Goal: Transaction & Acquisition: Purchase product/service

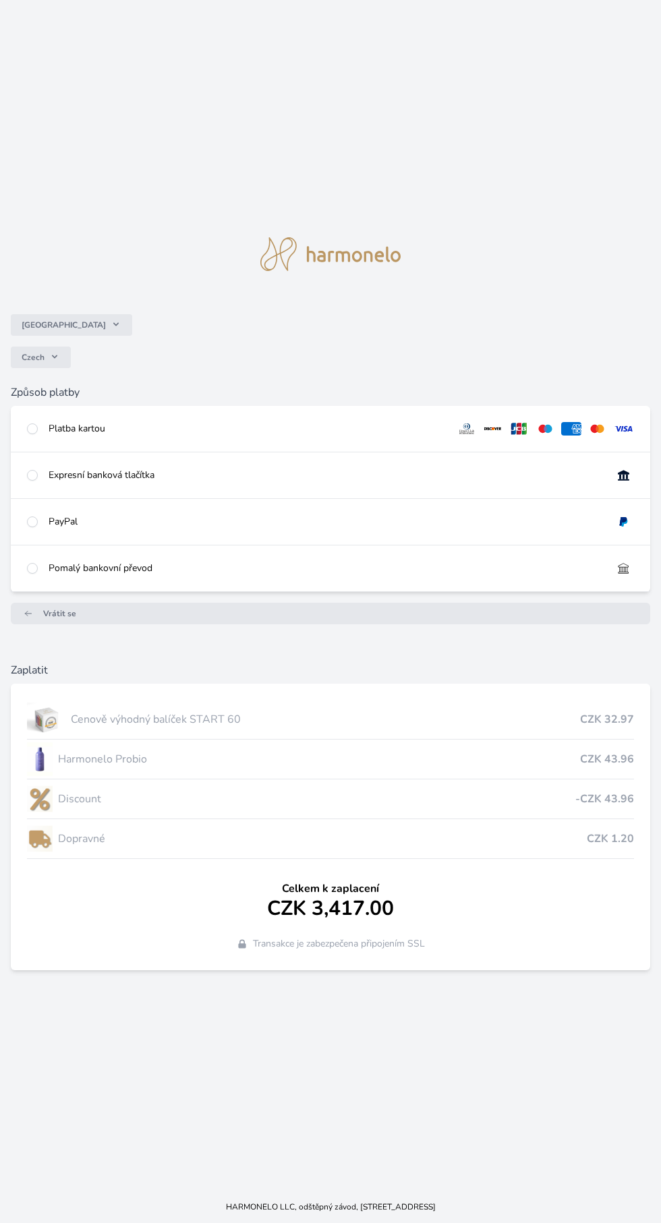
click at [57, 452] on div "Platba kartou" at bounding box center [330, 429] width 639 height 46
radio input "true"
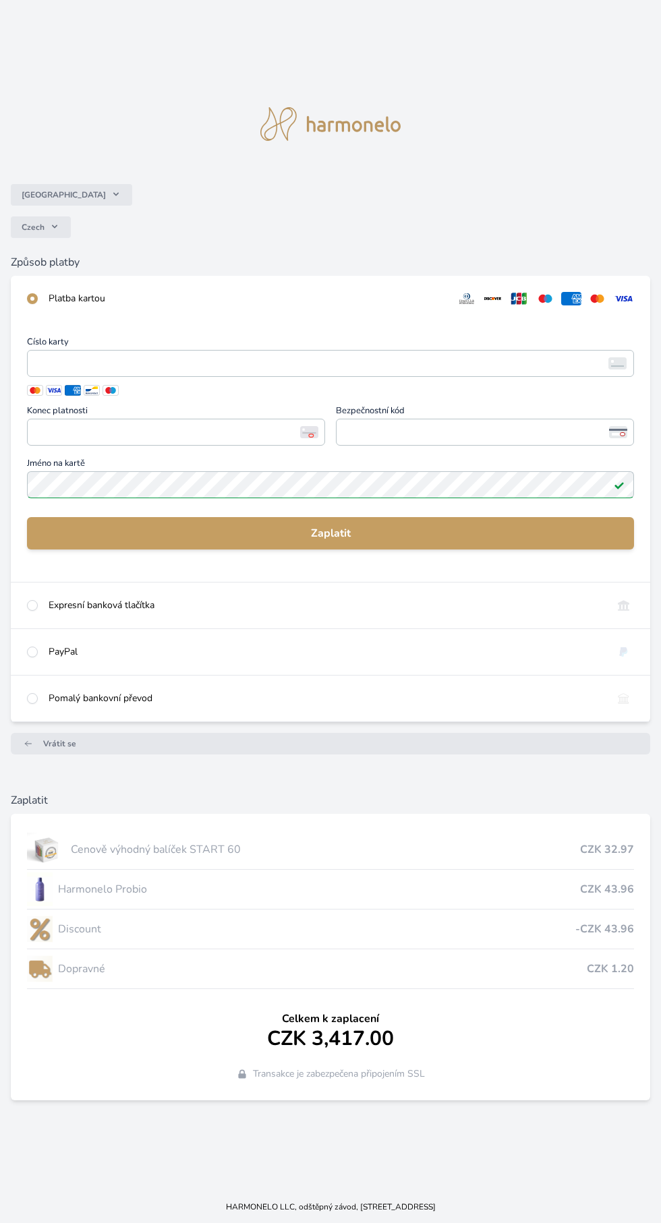
click at [367, 541] on span "Zaplatit" at bounding box center [330, 533] width 585 height 16
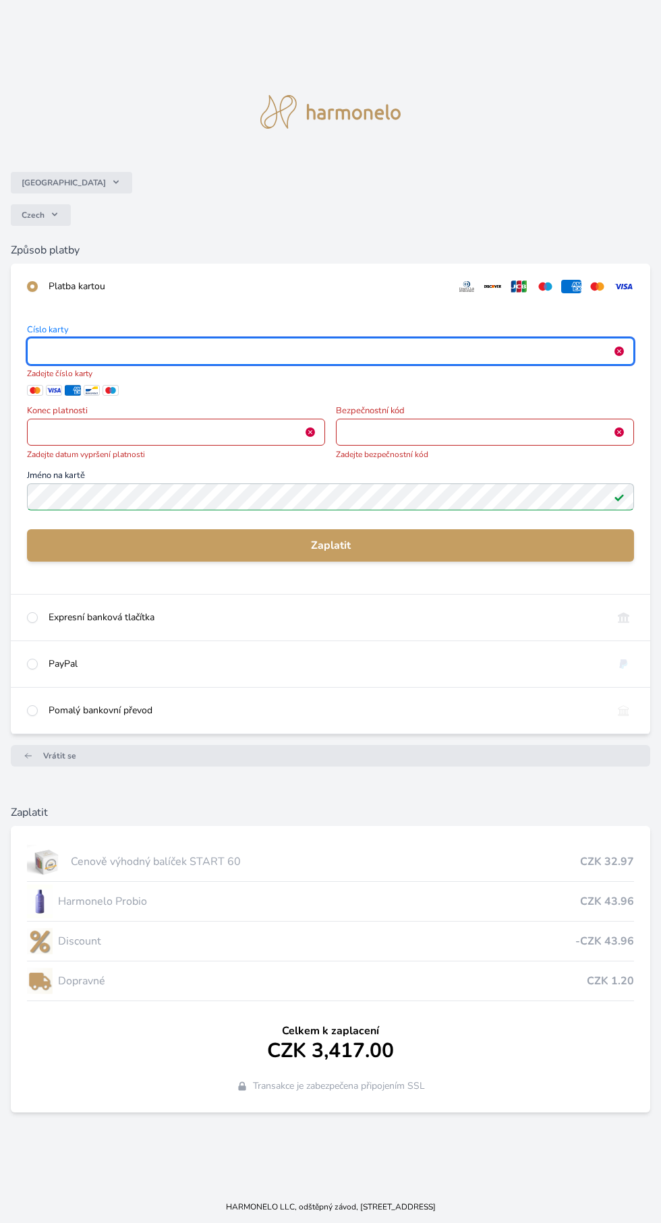
click at [167, 442] on iframe "<p>Your browser does not support iframes.</p>" at bounding box center [176, 432] width 286 height 19
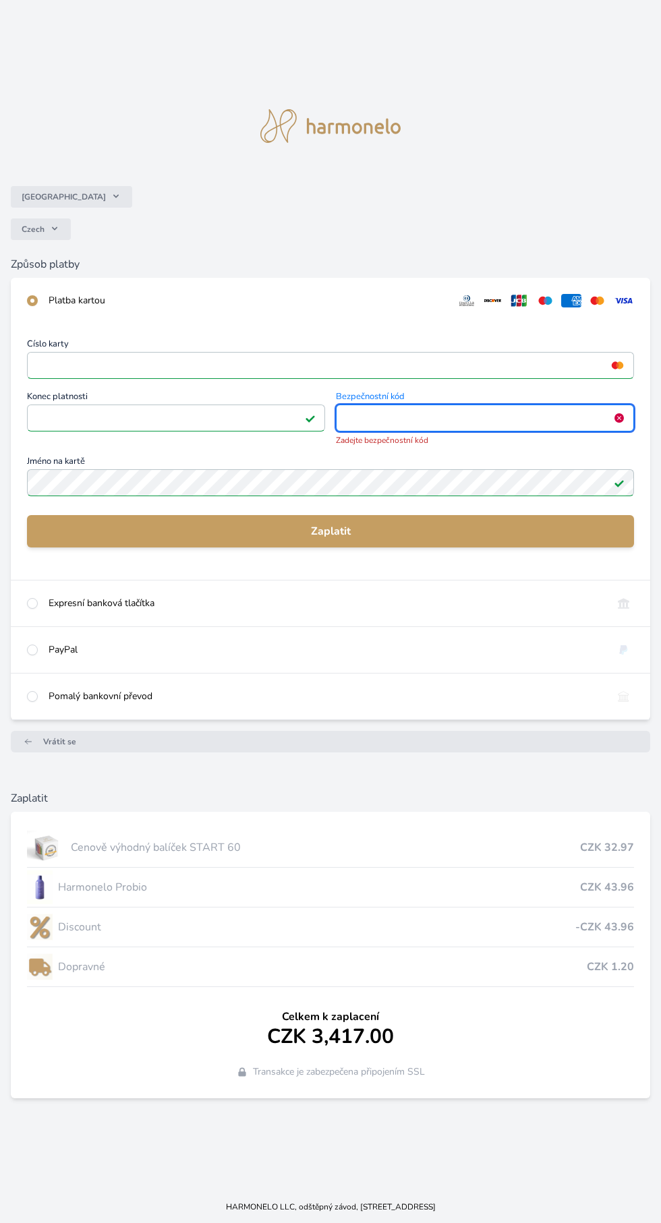
click at [500, 427] on iframe "<p>Your browser does not support iframes.</p>" at bounding box center [485, 418] width 286 height 19
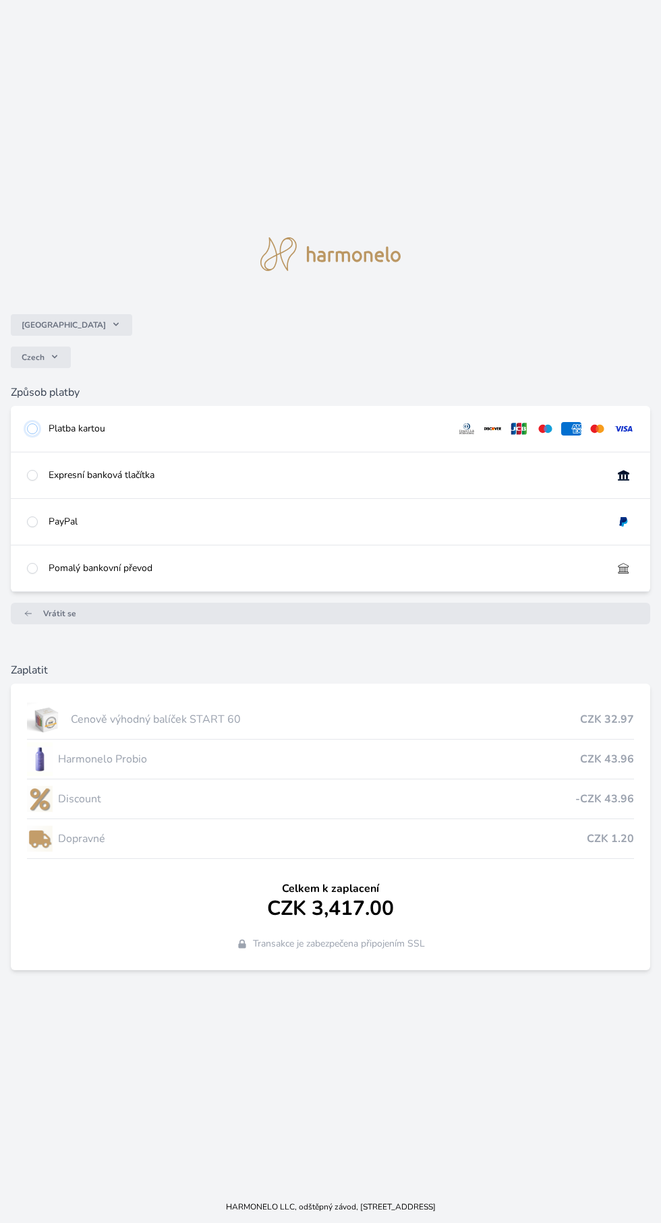
click at [32, 434] on input "radio" at bounding box center [32, 428] width 11 height 11
radio input "true"
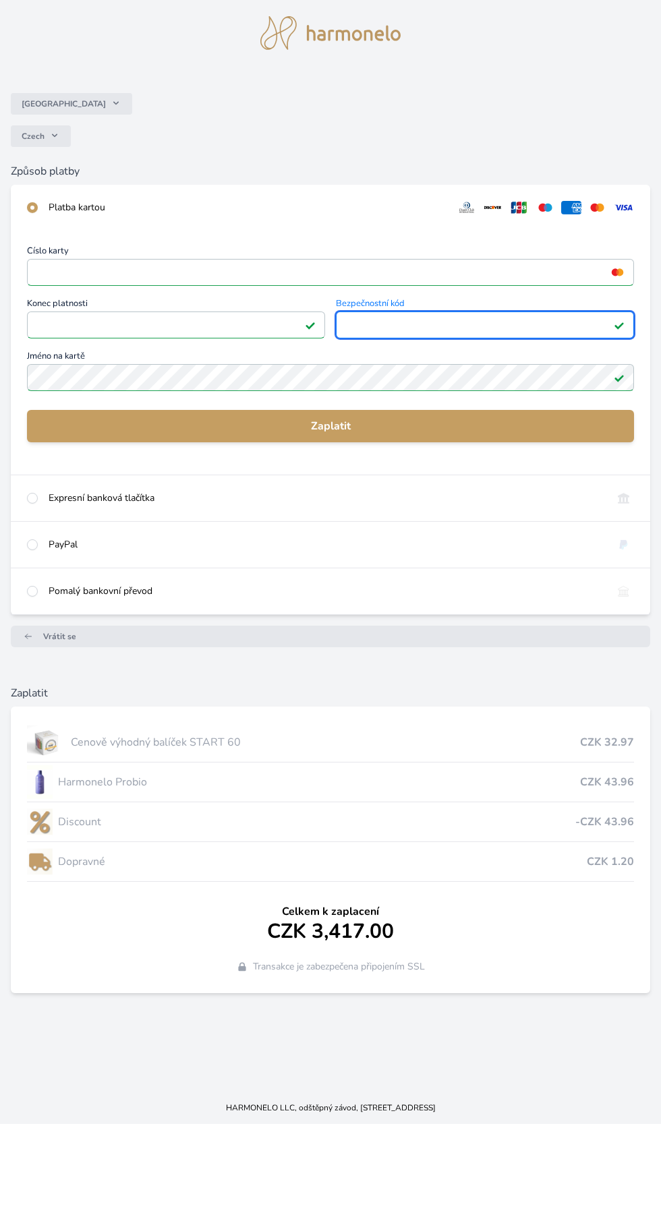
click at [432, 533] on span "Zaplatit" at bounding box center [330, 525] width 585 height 16
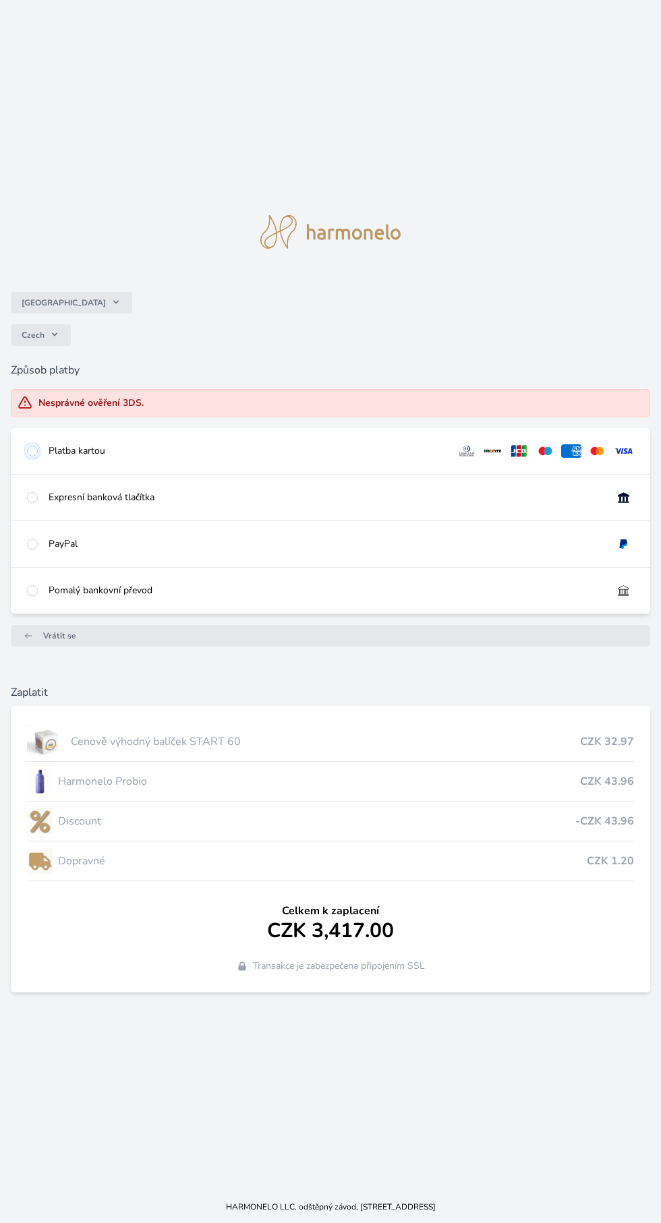
click at [34, 456] on input "radio" at bounding box center [32, 451] width 11 height 11
radio input "true"
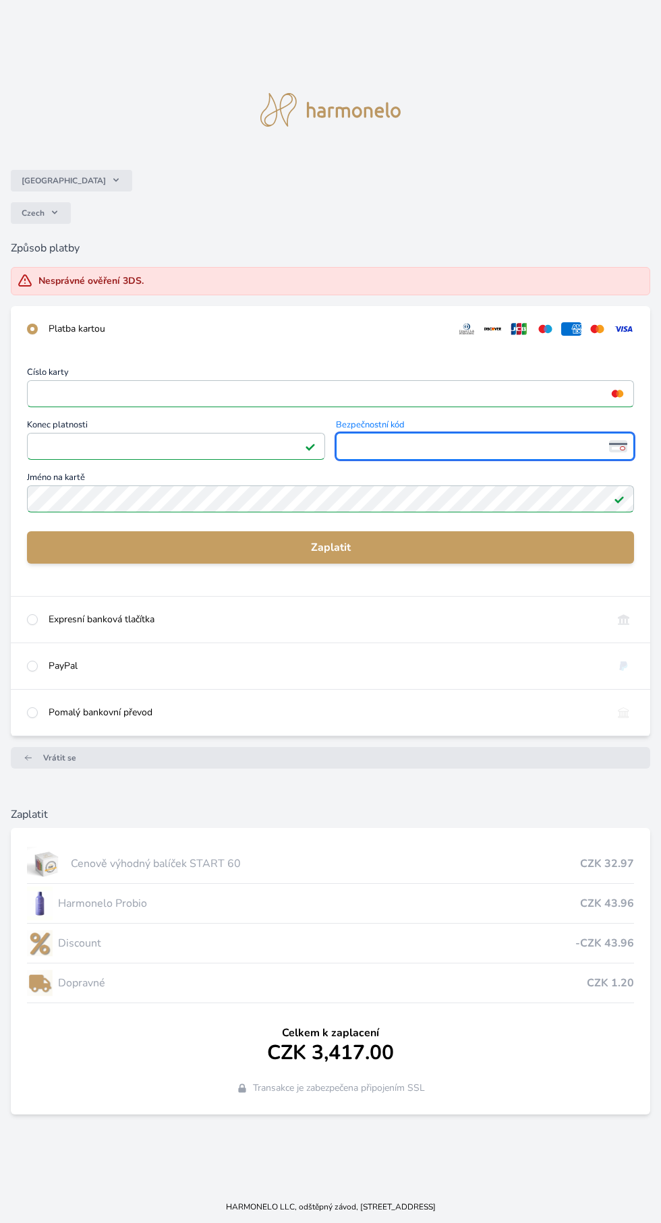
click at [388, 556] on span "Zaplatit" at bounding box center [330, 547] width 585 height 16
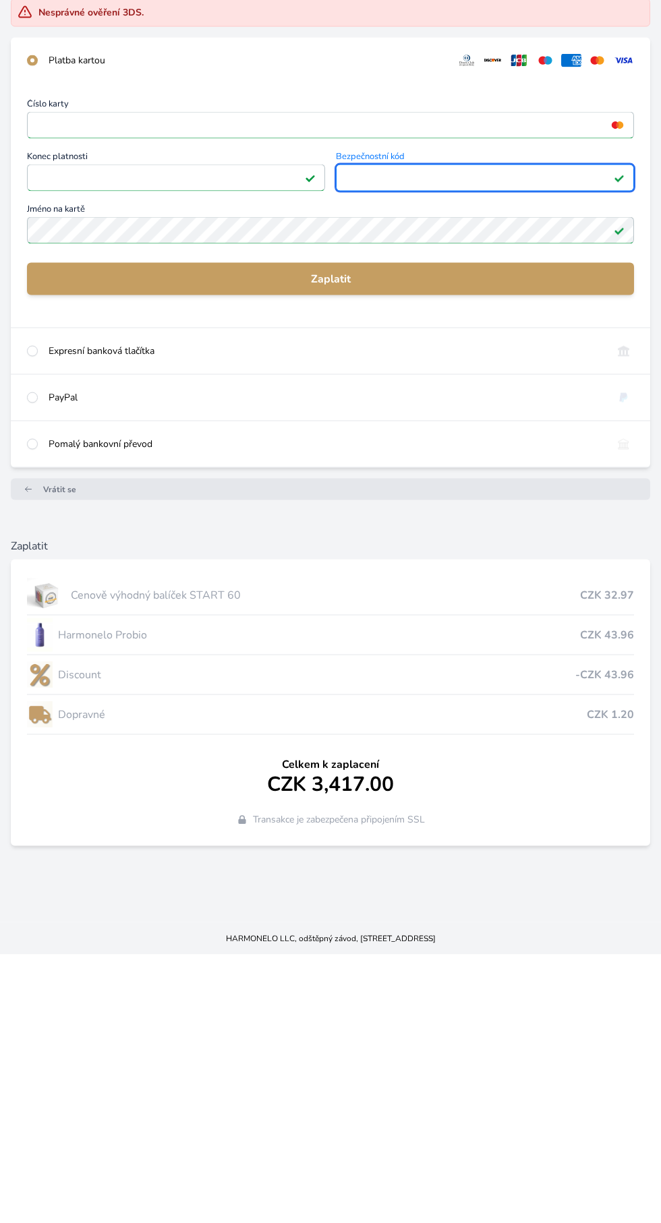
click at [396, 539] on span "Zaplatit" at bounding box center [330, 547] width 585 height 16
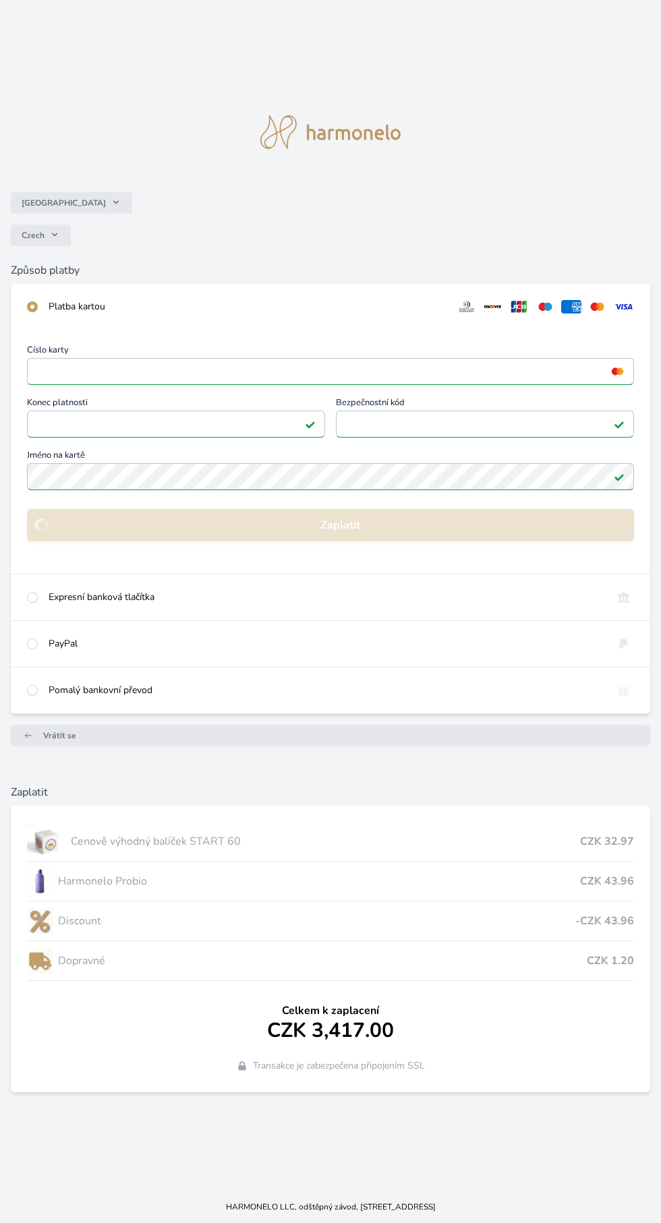
scroll to position [98, 0]
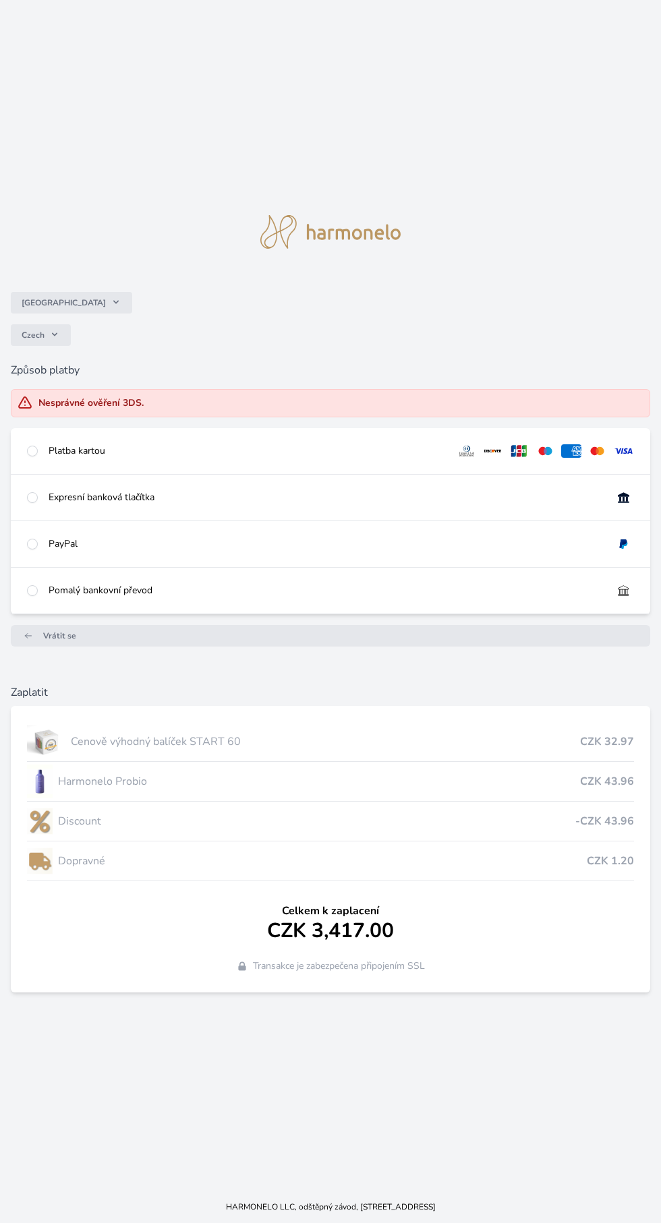
click at [161, 458] on div "Platba kartou" at bounding box center [247, 450] width 397 height 13
radio input "true"
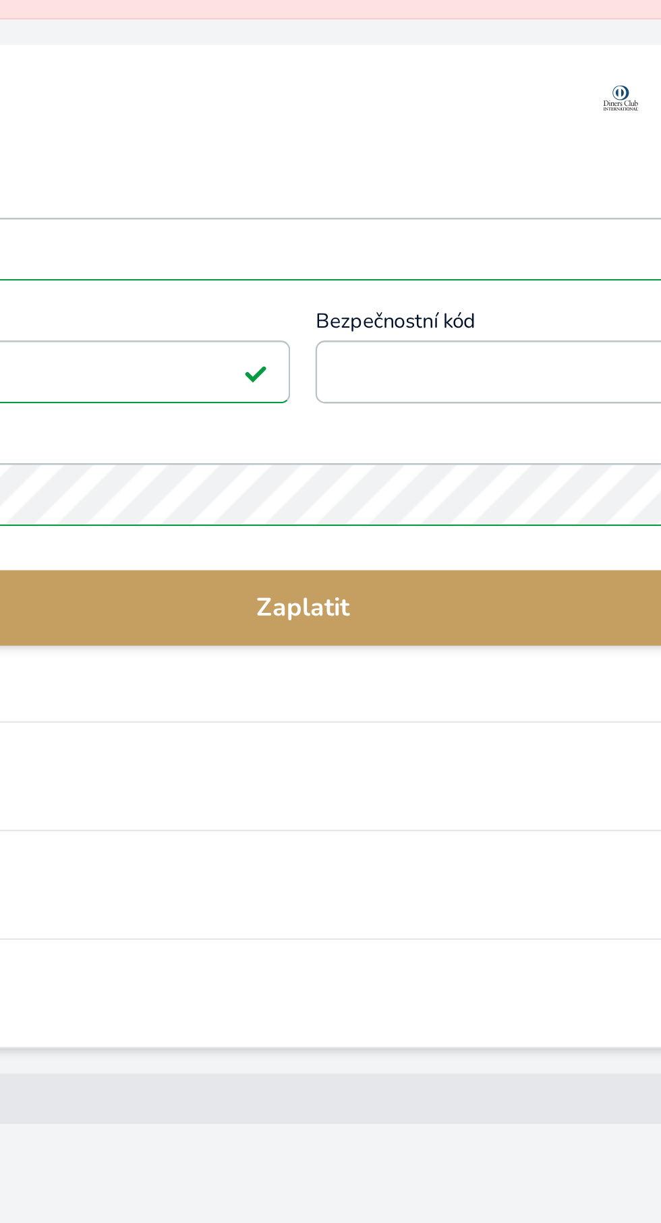
scroll to position [8, 0]
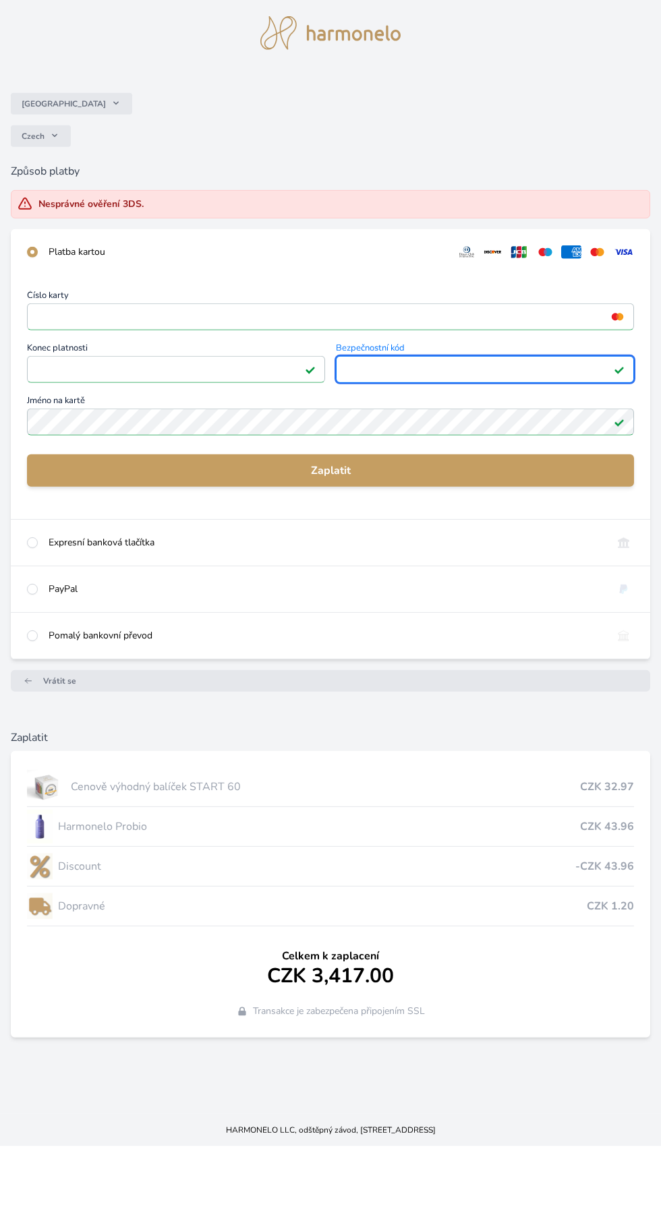
click at [391, 556] on span "Zaplatit" at bounding box center [330, 547] width 585 height 16
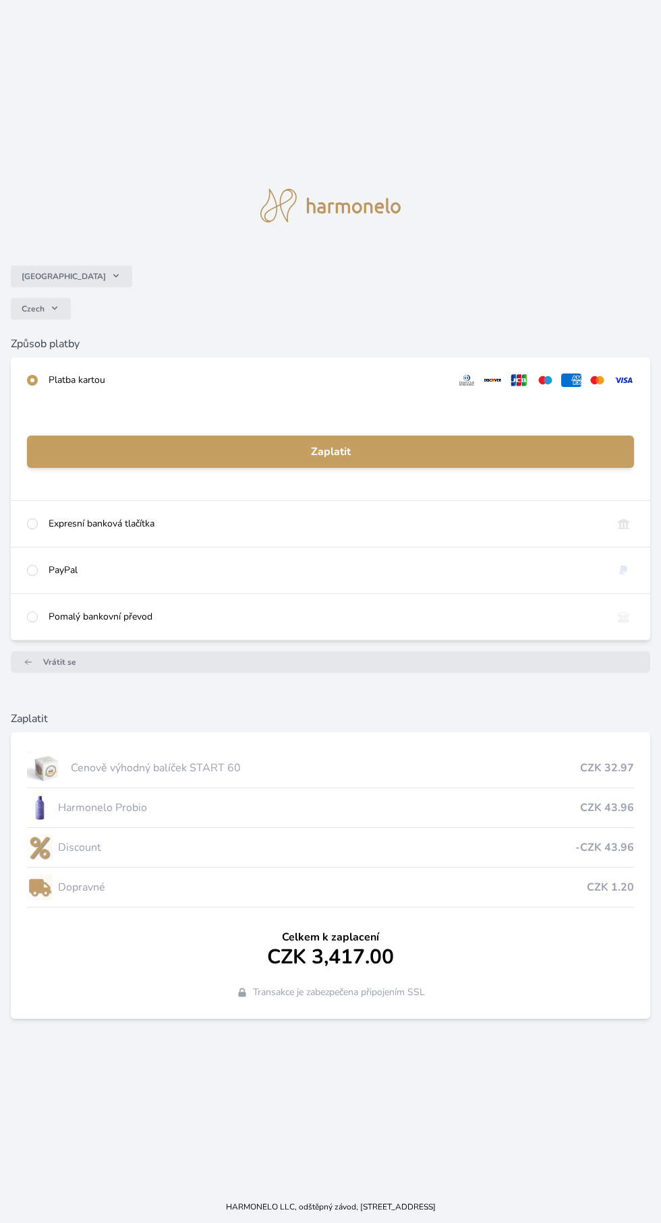
scroll to position [98, 0]
